Goal: Communication & Community: Answer question/provide support

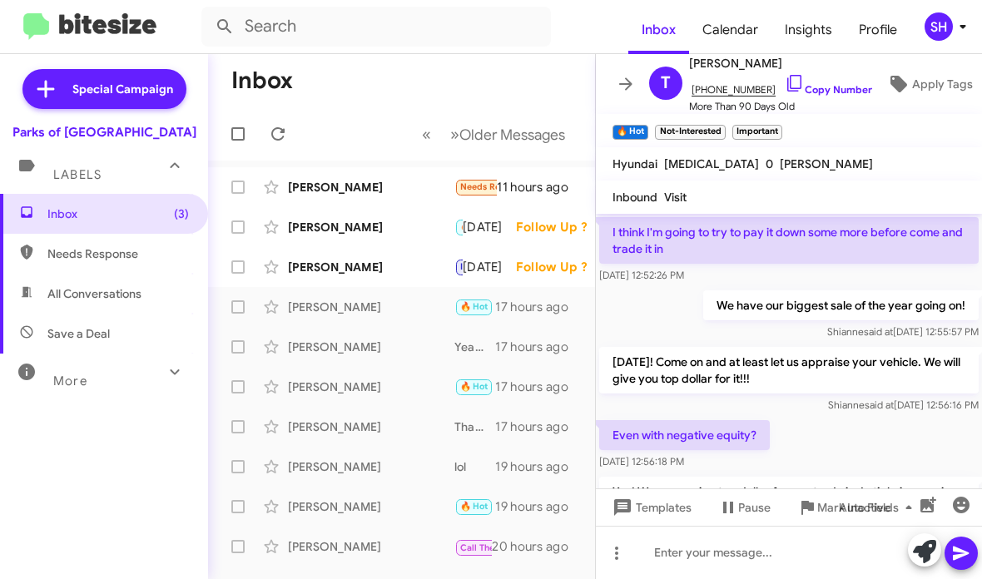
scroll to position [1123, 0]
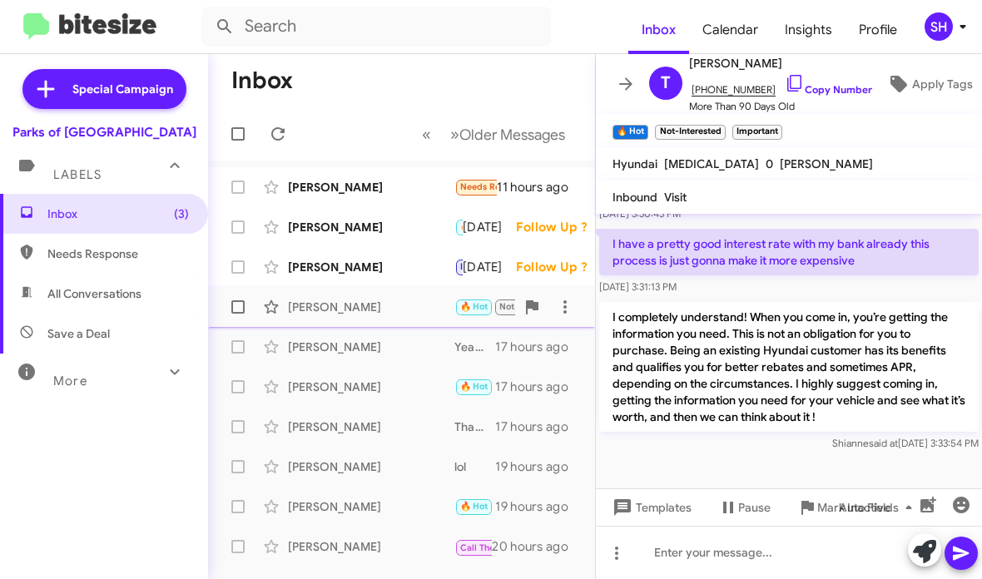
click at [362, 296] on div "[PERSON_NAME] 🔥 Hot Not-Interested Important I completely understand! When you …" at bounding box center [401, 306] width 360 height 33
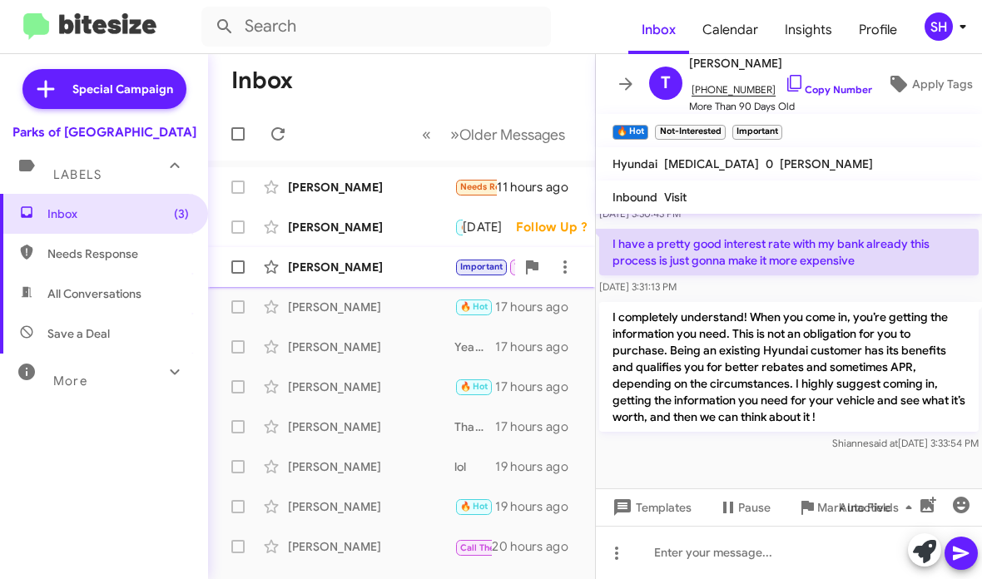
click at [369, 260] on div "[PERSON_NAME]" at bounding box center [371, 267] width 166 height 17
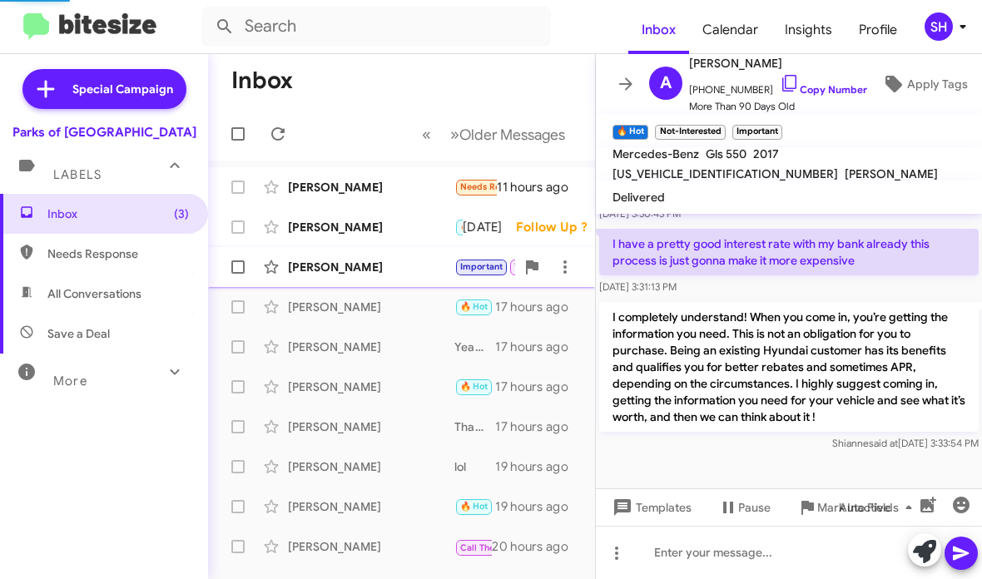
scroll to position [179, 0]
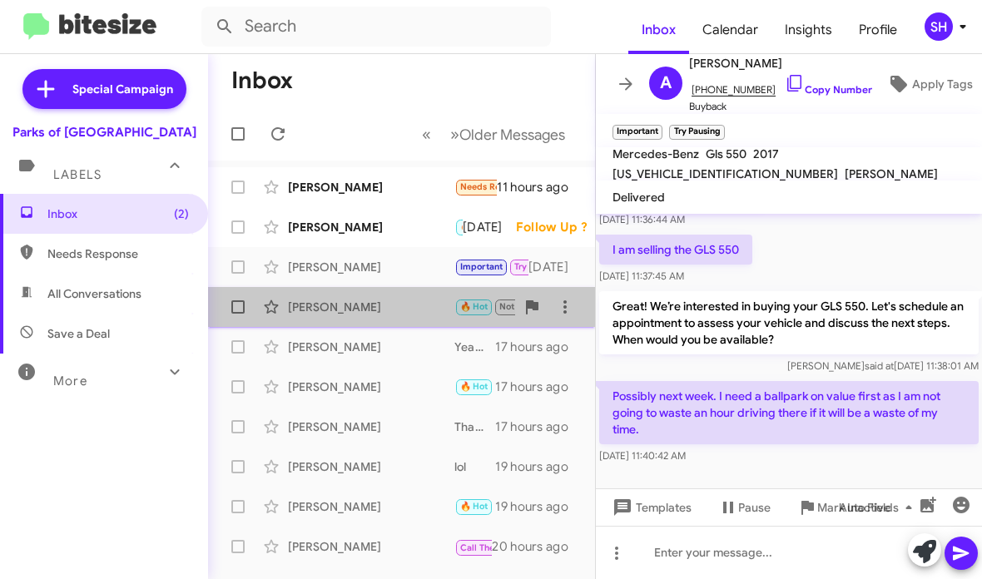
click at [419, 319] on div "Tavaris Thomas 🔥 Hot Not-Interested Important I completely understand! When you…" at bounding box center [401, 306] width 360 height 33
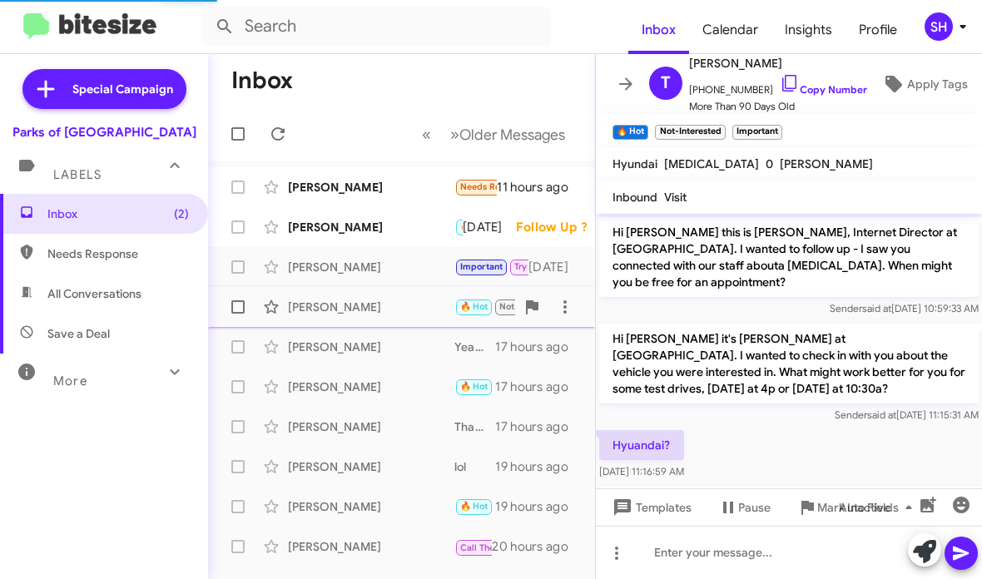
scroll to position [83, 0]
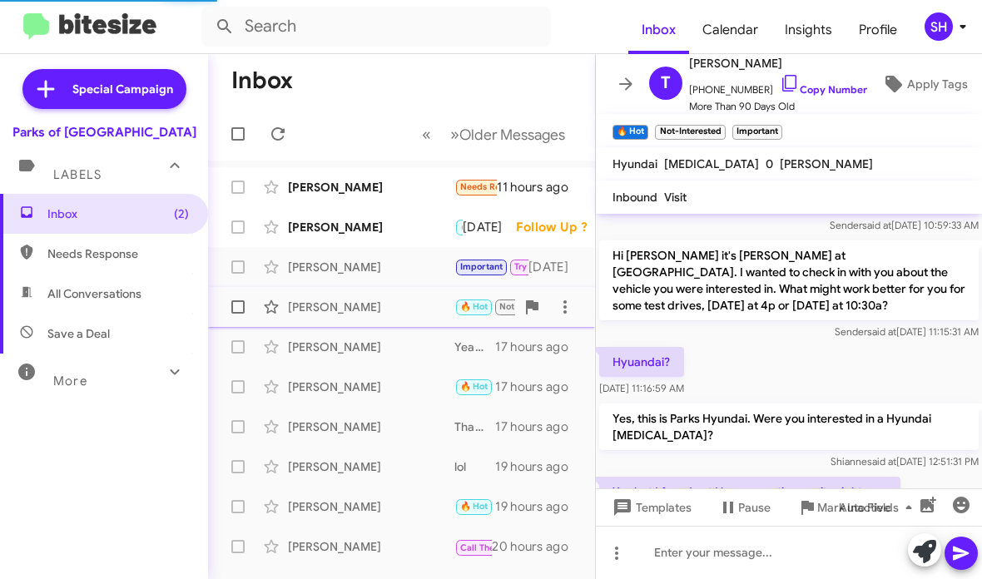
click at [405, 309] on div "[PERSON_NAME]" at bounding box center [371, 307] width 166 height 17
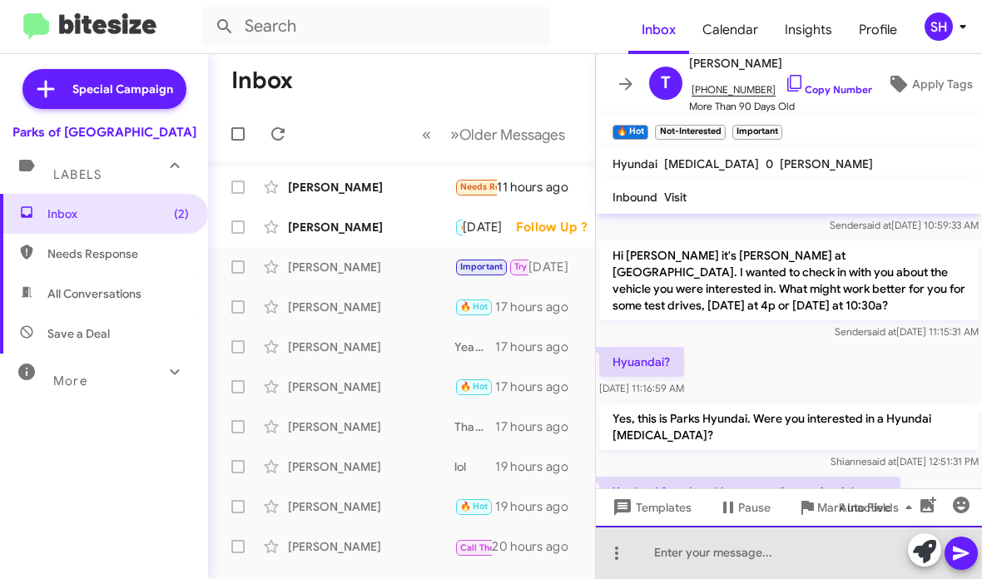
click at [705, 559] on div at bounding box center [789, 552] width 386 height 53
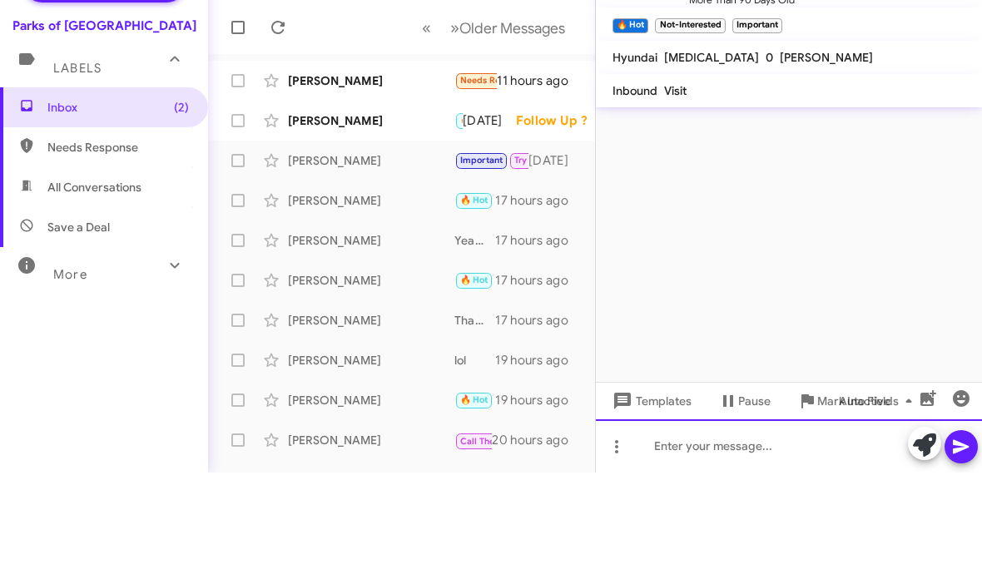
scroll to position [0, 0]
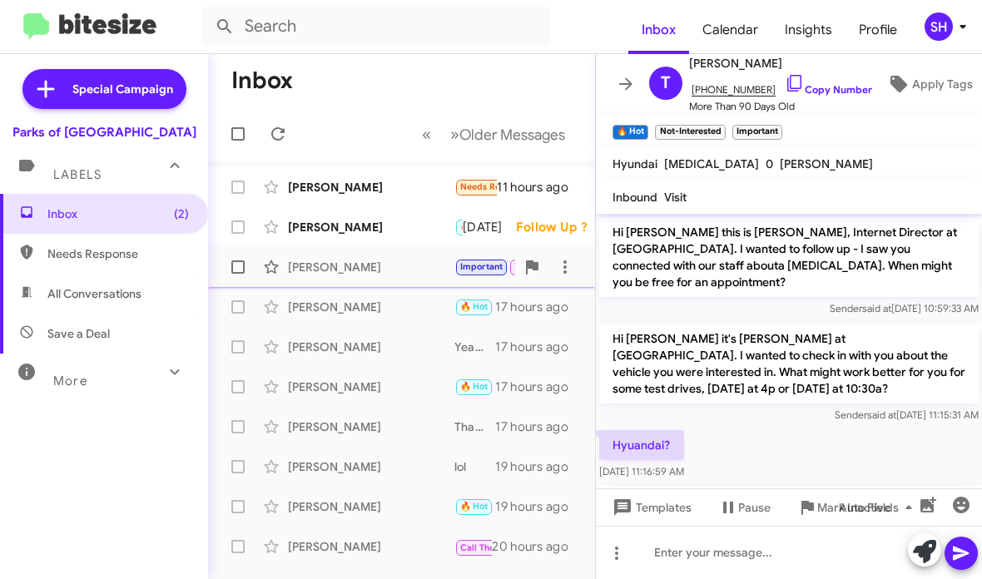
click at [349, 273] on div "[PERSON_NAME]" at bounding box center [371, 267] width 166 height 17
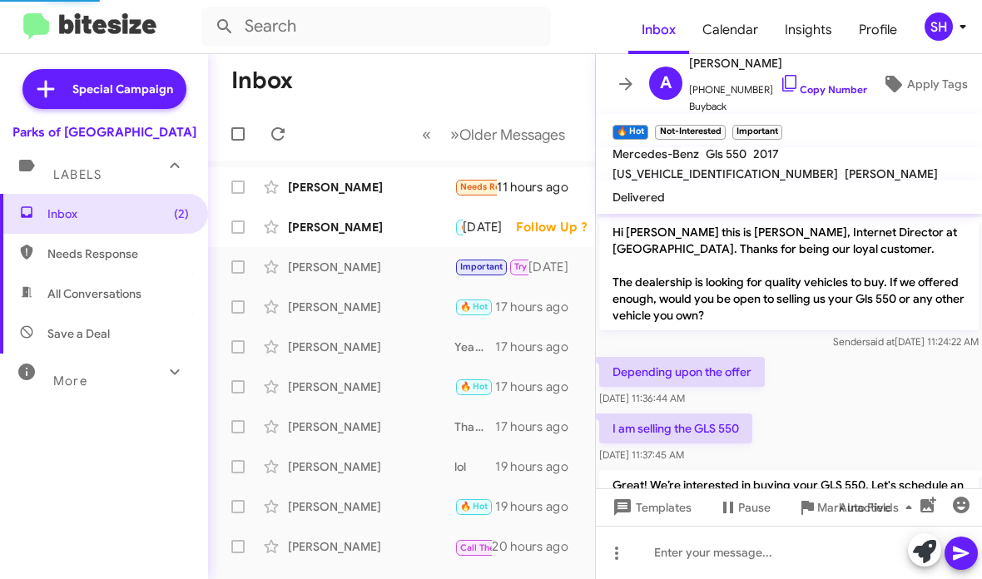
scroll to position [179, 0]
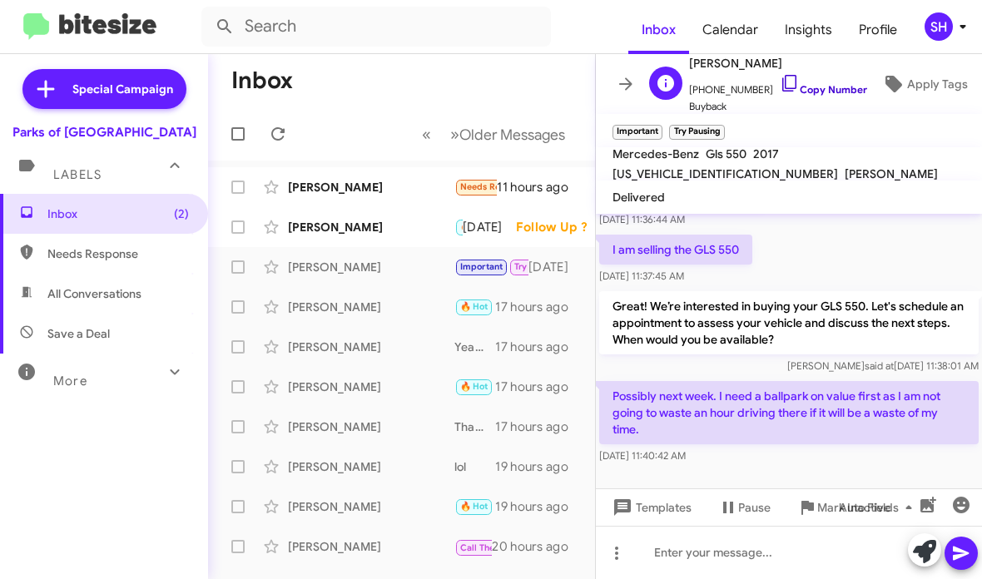
click at [782, 82] on icon at bounding box center [789, 83] width 14 height 17
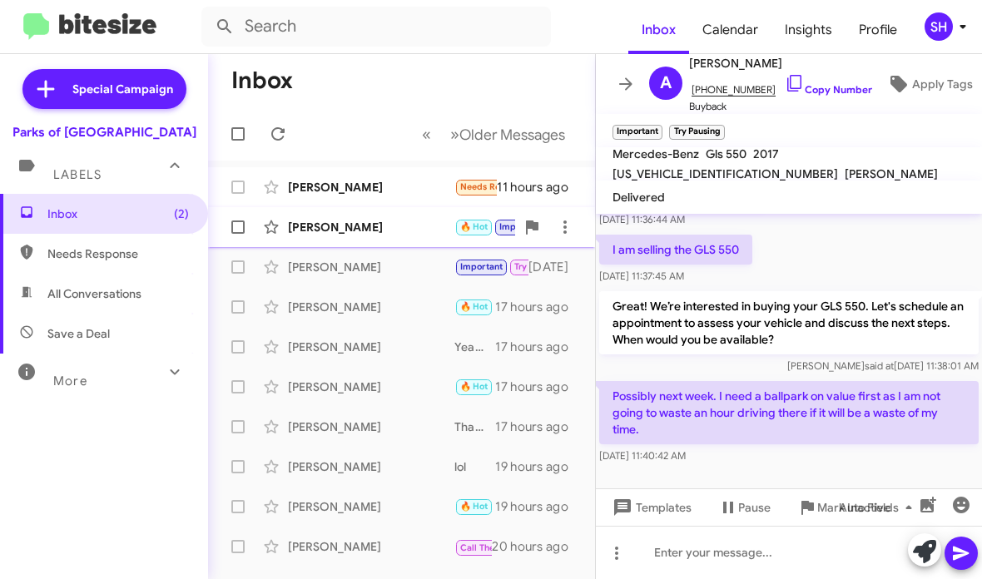
click at [368, 217] on div "Matthew Lamagna 🔥 Hot Important Got it that’s a big gap, so I can see why you h…" at bounding box center [401, 227] width 360 height 33
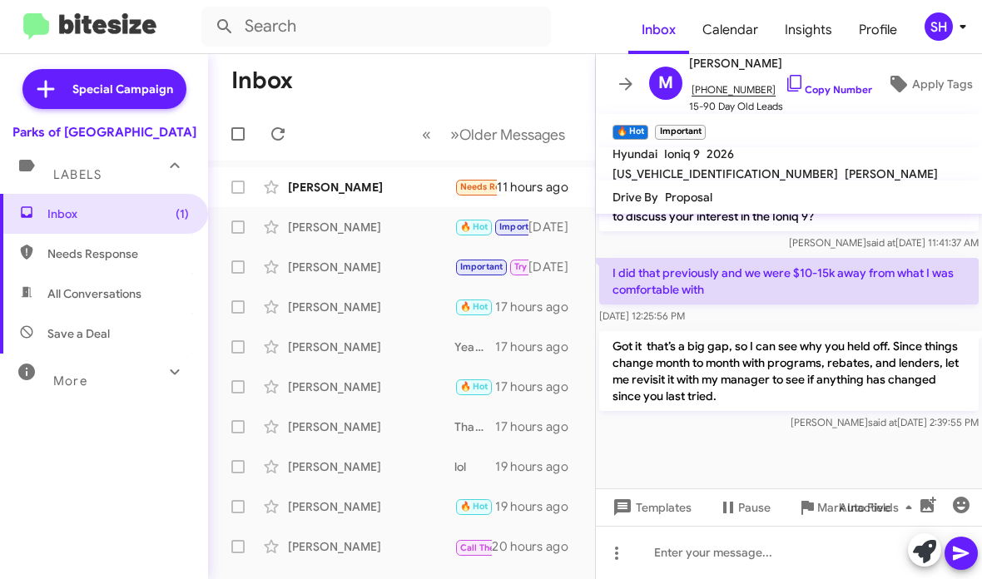
scroll to position [898, 0]
click at [383, 181] on div "[PERSON_NAME]" at bounding box center [371, 187] width 166 height 17
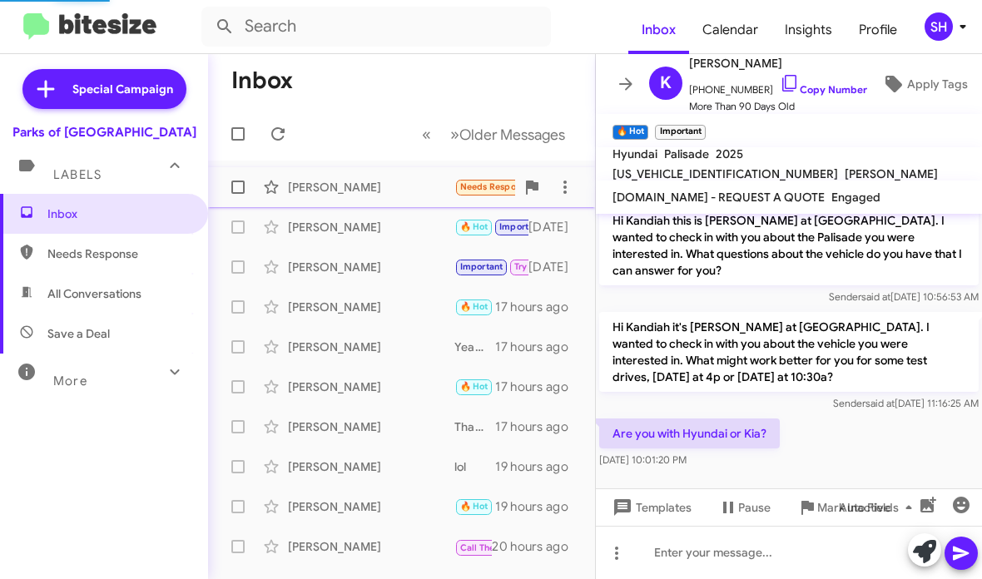
scroll to position [102, 0]
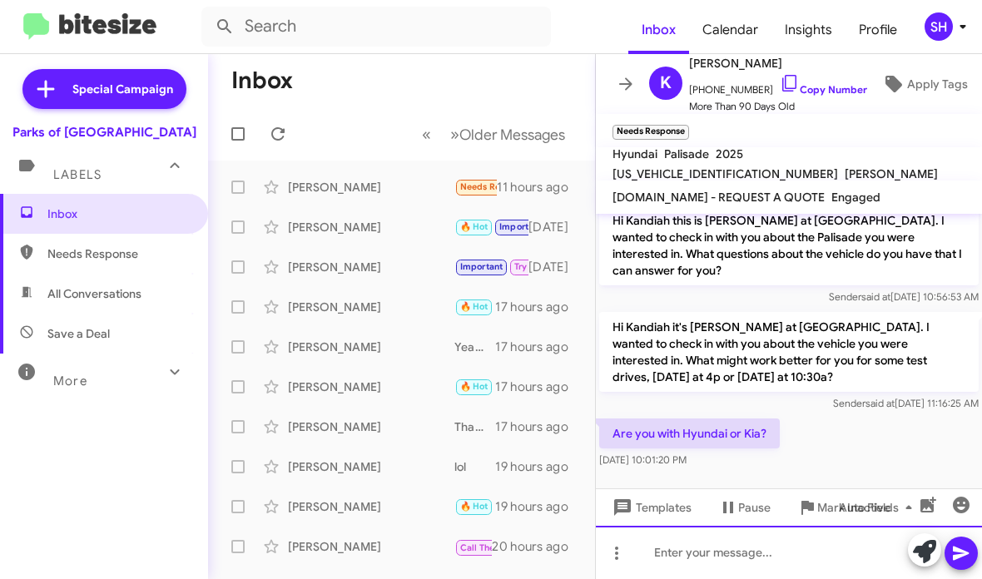
click at [694, 545] on div at bounding box center [789, 552] width 386 height 53
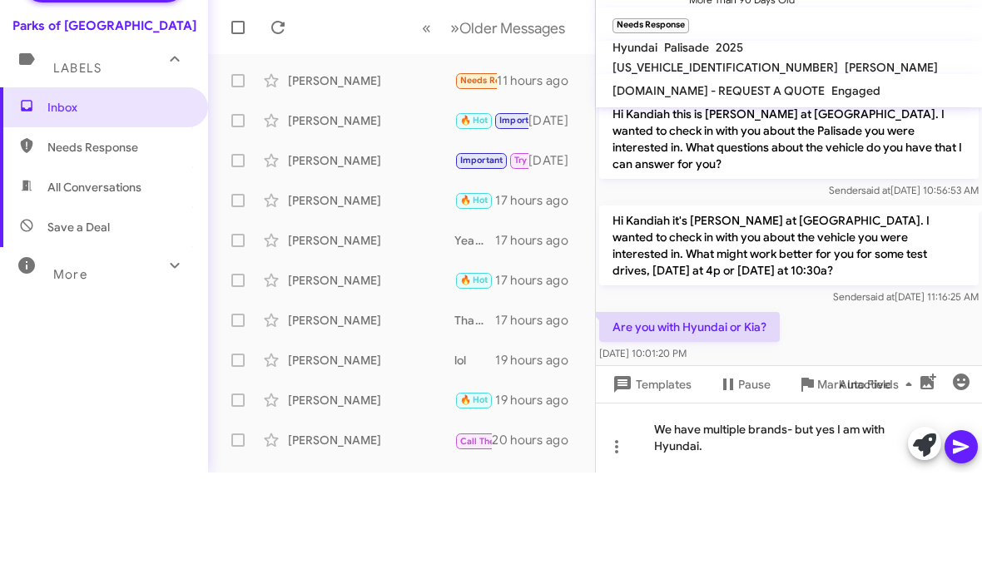
click at [963, 543] on icon at bounding box center [961, 553] width 20 height 20
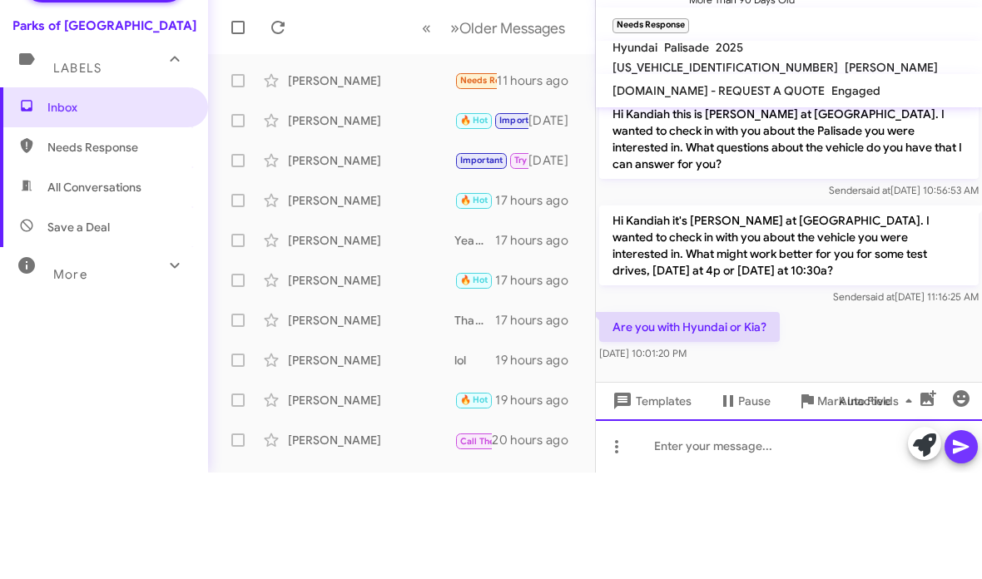
scroll to position [0, 0]
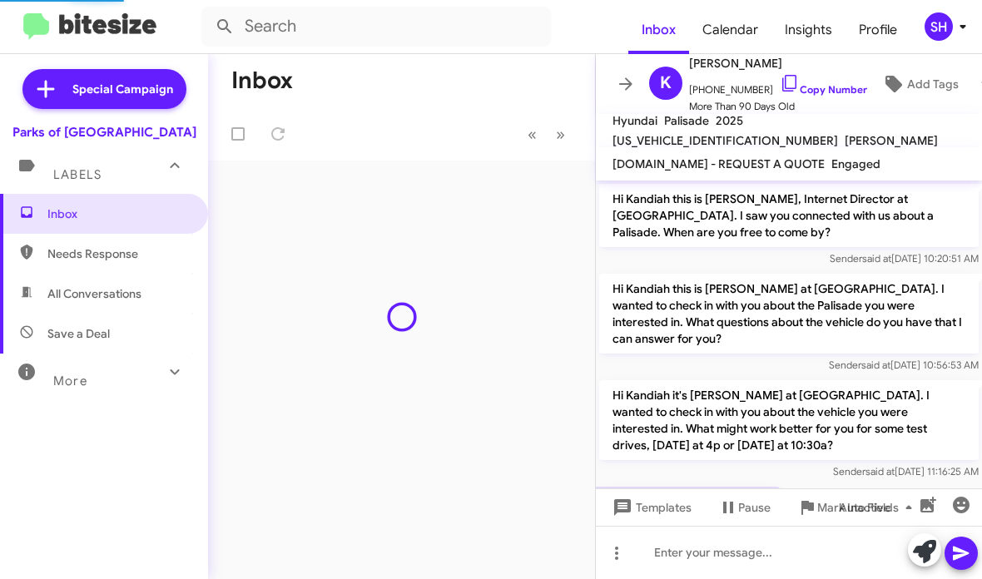
scroll to position [62, 0]
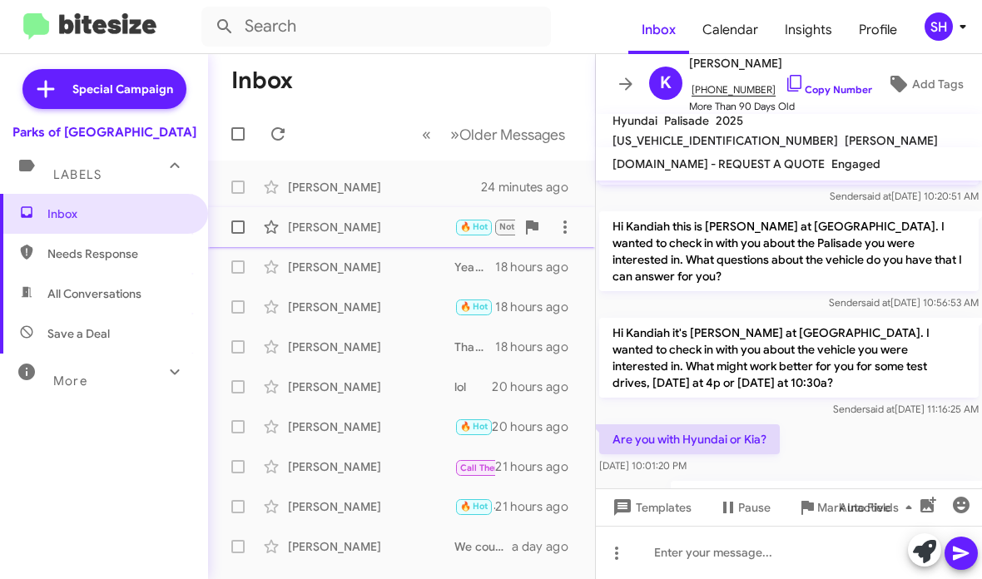
click at [419, 213] on div "Tavaris Thomas 🔥 Hot Not-Interested Important Does 2:30 PM still sound good? 27…" at bounding box center [401, 227] width 360 height 33
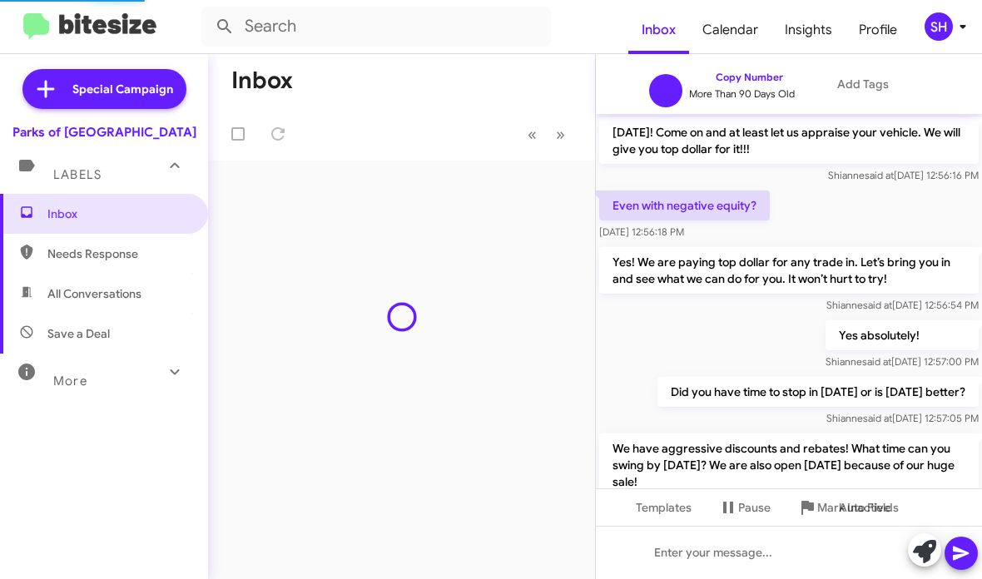
scroll to position [1107, 0]
